Goal: Information Seeking & Learning: Learn about a topic

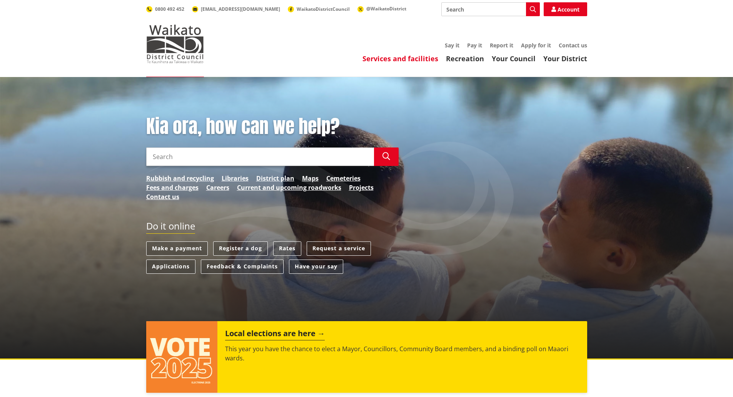
click at [421, 55] on link "Services and facilities" at bounding box center [401, 58] width 76 height 9
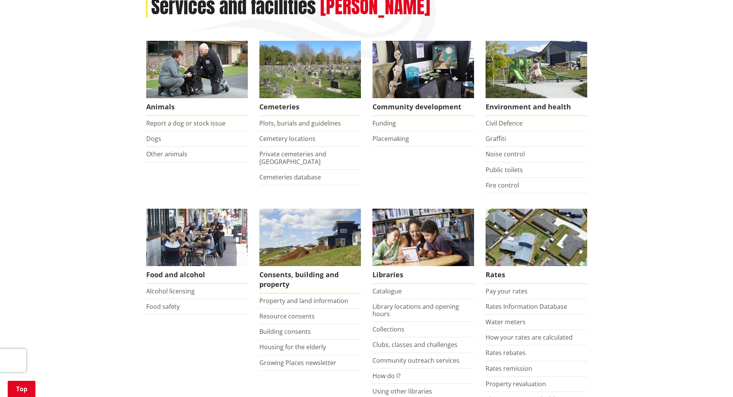
scroll to position [115, 0]
click at [288, 331] on link "Building consents" at bounding box center [285, 331] width 52 height 8
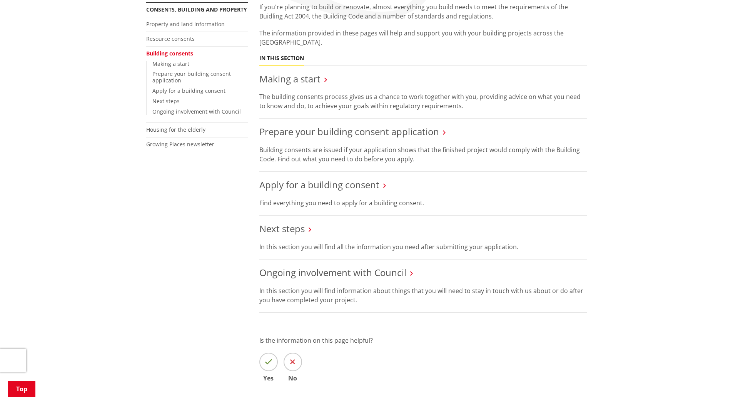
click at [478, 336] on p "Is the information on this page helpful?" at bounding box center [423, 340] width 328 height 9
click at [123, 318] on div "Home Services and facilities Consents, building and property Building consents …" at bounding box center [366, 191] width 733 height 536
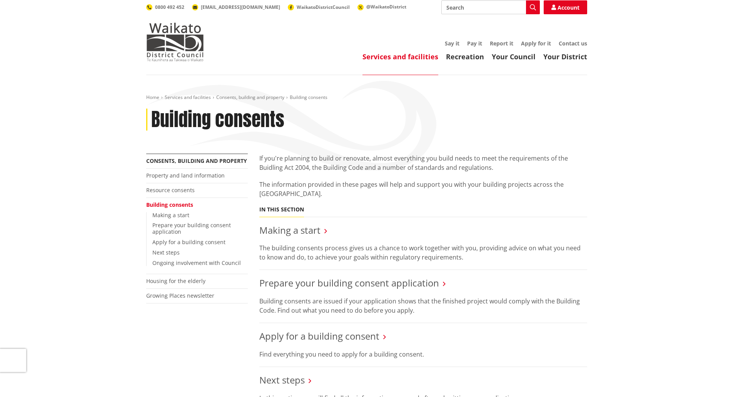
scroll to position [0, 0]
